Goal: Transaction & Acquisition: Book appointment/travel/reservation

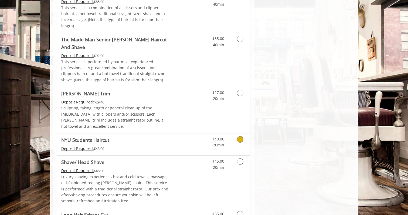
click at [238, 136] on icon "Grooming services" at bounding box center [240, 139] width 6 height 6
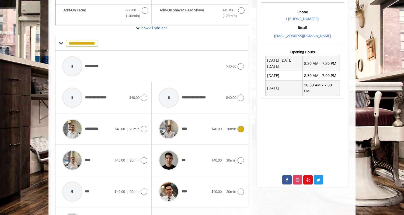
scroll to position [165, 0]
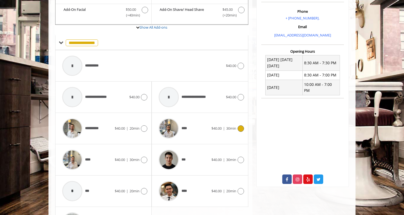
click at [204, 129] on div "****" at bounding box center [183, 128] width 55 height 26
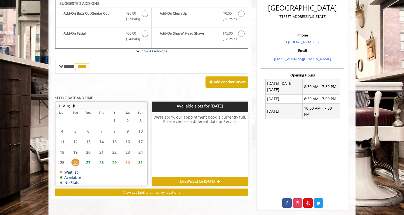
scroll to position [140, 0]
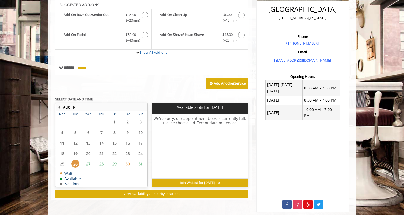
click at [87, 162] on span "27" at bounding box center [88, 164] width 8 height 8
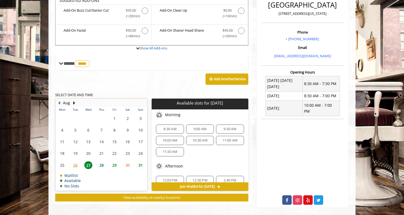
scroll to position [147, 0]
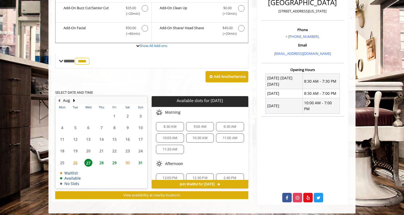
click at [101, 160] on span "28" at bounding box center [102, 163] width 8 height 8
click at [115, 162] on span "29" at bounding box center [115, 163] width 8 height 8
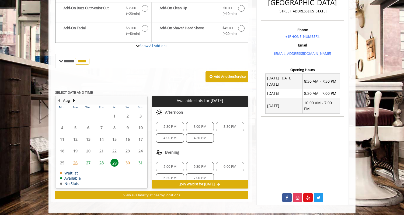
click at [126, 162] on span "30" at bounding box center [128, 163] width 8 height 8
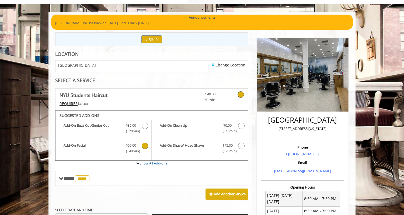
scroll to position [26, 0]
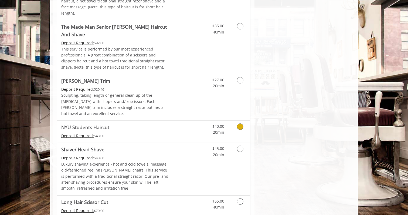
click at [189, 121] on link "Discounted Price" at bounding box center [186, 132] width 32 height 22
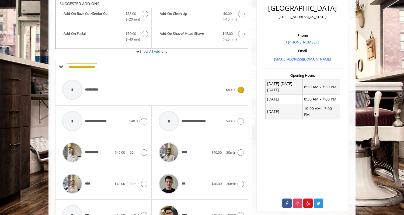
scroll to position [140, 0]
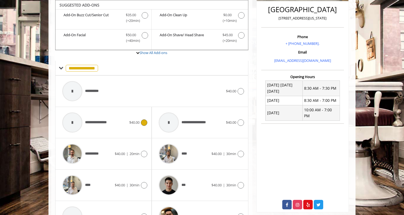
click at [113, 122] on div "**********" at bounding box center [95, 122] width 70 height 26
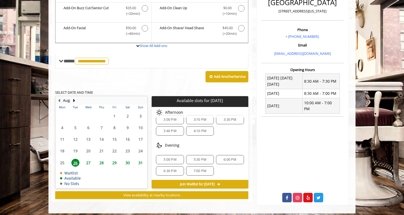
scroll to position [0, 0]
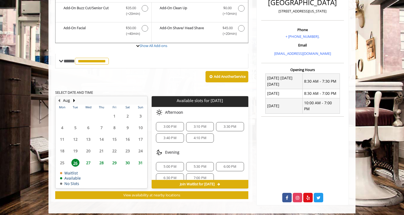
click at [177, 126] on span "3:00 PM" at bounding box center [170, 126] width 23 height 4
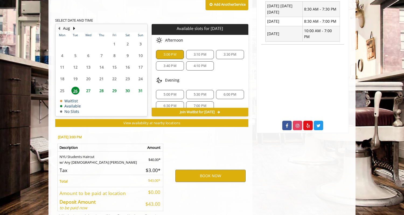
scroll to position [244, 0]
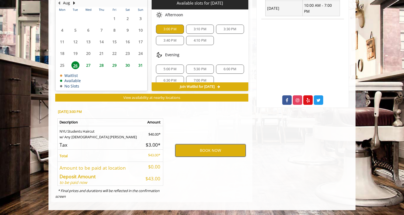
click at [199, 149] on button "BOOK NOW" at bounding box center [211, 150] width 70 height 12
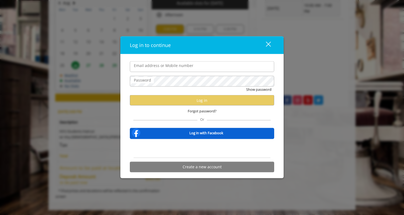
click at [267, 45] on div "close dialog" at bounding box center [268, 44] width 5 height 5
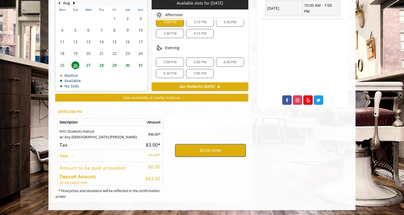
click at [207, 149] on button "BOOK NOW" at bounding box center [211, 150] width 70 height 12
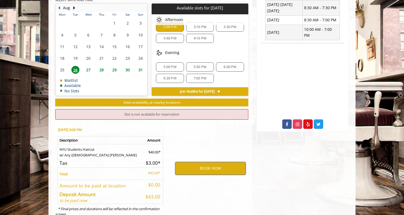
scroll to position [216, 0]
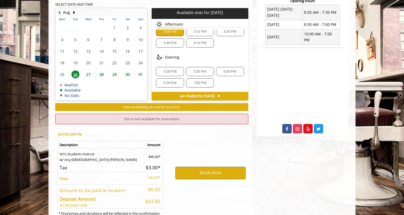
click at [204, 34] on div "3:10 PM" at bounding box center [200, 31] width 28 height 9
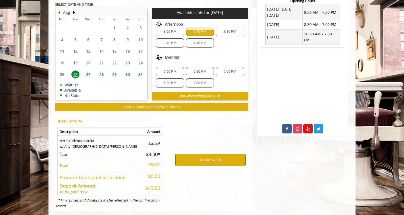
scroll to position [225, 0]
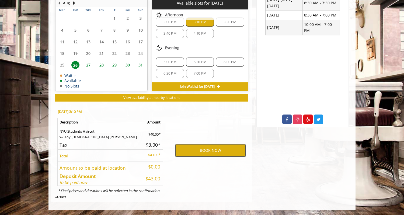
click at [195, 150] on button "BOOK NOW" at bounding box center [211, 150] width 70 height 12
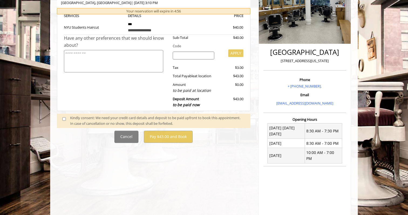
scroll to position [79, 0]
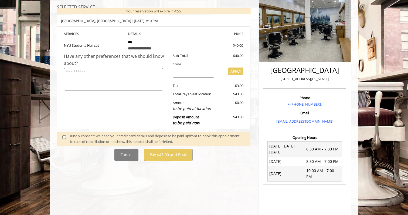
click at [68, 137] on span at bounding box center [66, 138] width 16 height 11
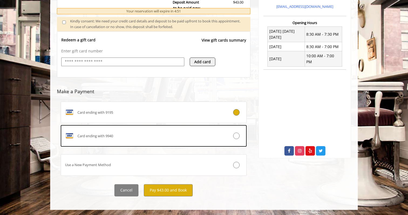
scroll to position [194, 0]
click at [168, 190] on button "Pay $43.00 and Book" at bounding box center [168, 190] width 49 height 12
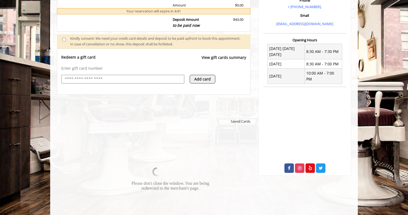
scroll to position [179, 0]
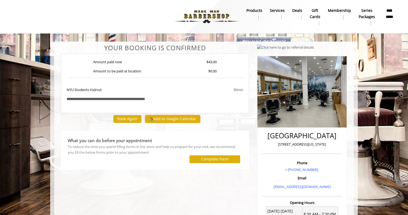
click at [171, 122] on button "Add to Google Calendar" at bounding box center [172, 119] width 55 height 8
